Goal: Ask a question

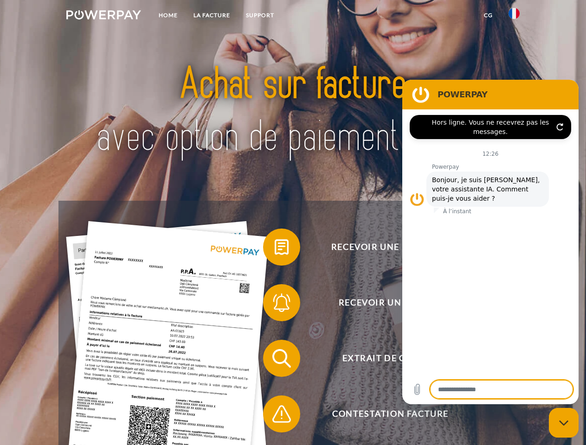
click at [103, 16] on img at bounding box center [103, 14] width 75 height 9
click at [514, 16] on img at bounding box center [513, 13] width 11 height 11
click at [488, 15] on link "CG" at bounding box center [488, 15] width 25 height 17
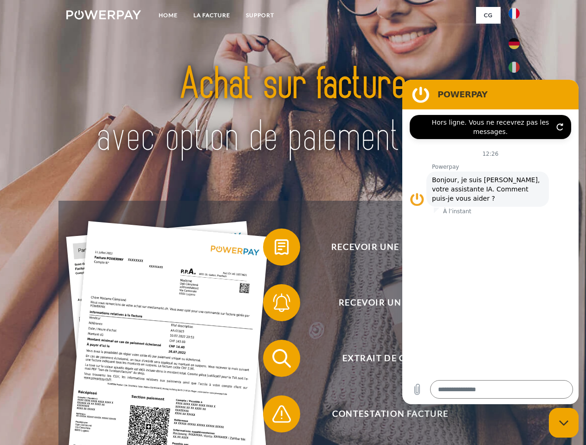
click at [275, 249] on span at bounding box center [267, 247] width 46 height 46
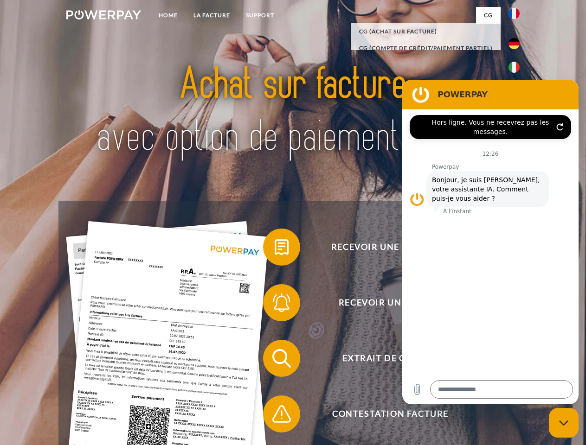
click at [275, 305] on span at bounding box center [267, 303] width 46 height 46
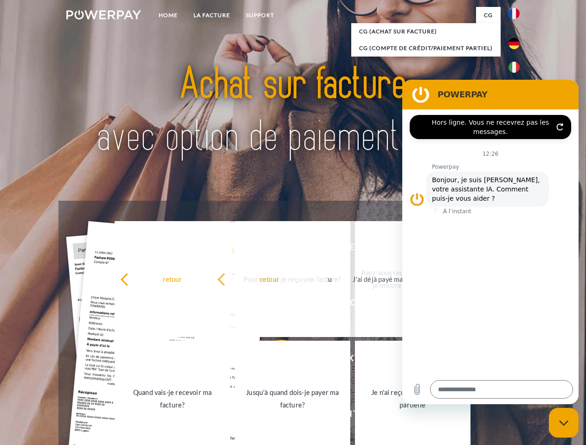
click at [275, 360] on link "Jusqu'à quand dois-je payer ma facture?" at bounding box center [292, 399] width 115 height 116
click at [275, 416] on span at bounding box center [267, 414] width 46 height 46
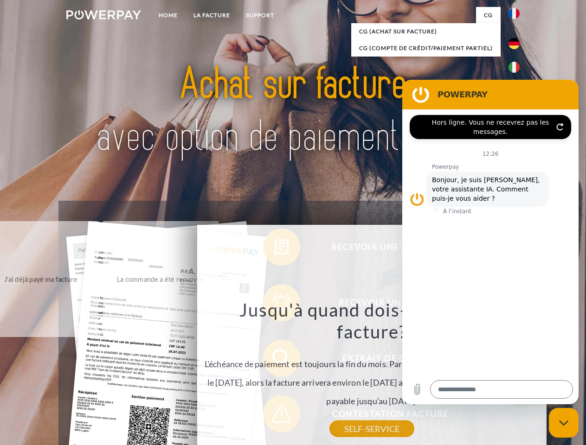
click at [563, 423] on icon "Fermer la fenêtre de messagerie" at bounding box center [564, 423] width 10 height 6
type textarea "*"
